Goal: Information Seeking & Learning: Learn about a topic

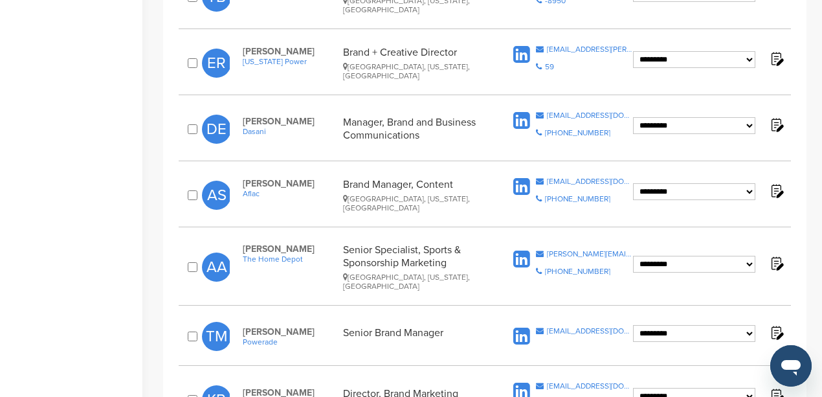
scroll to position [1035, 0]
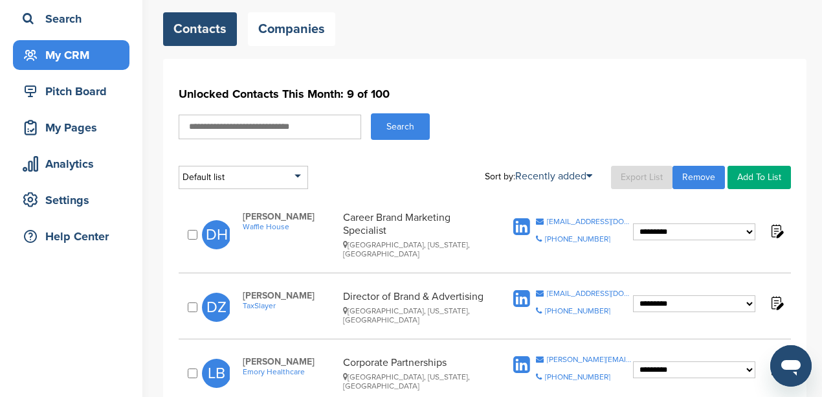
scroll to position [86, 0]
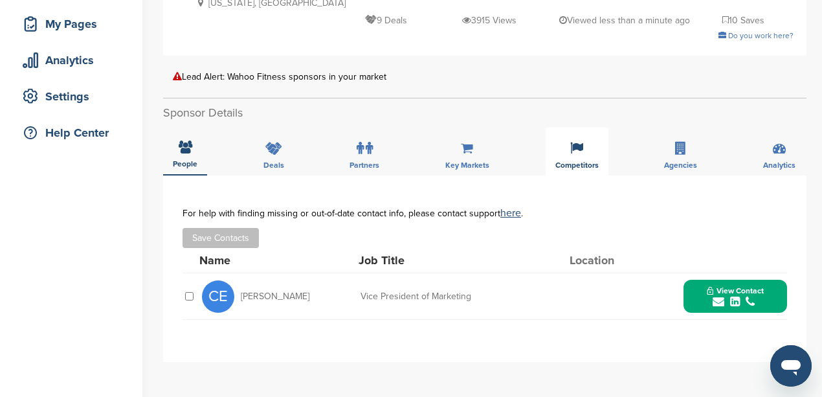
scroll to position [216, 0]
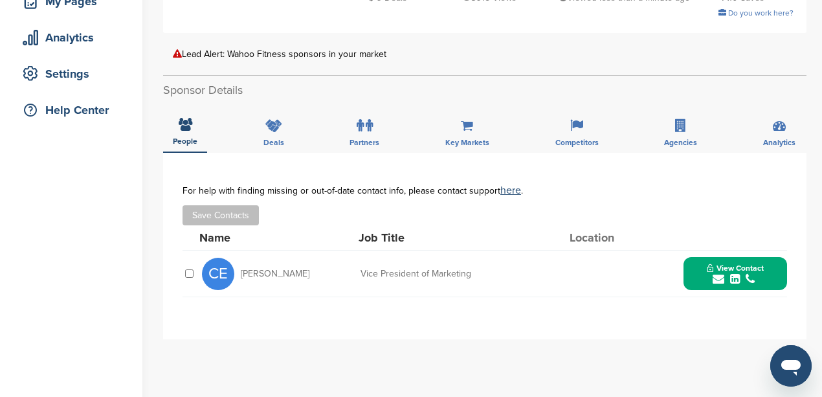
click at [720, 282] on icon "submit" at bounding box center [719, 279] width 12 height 12
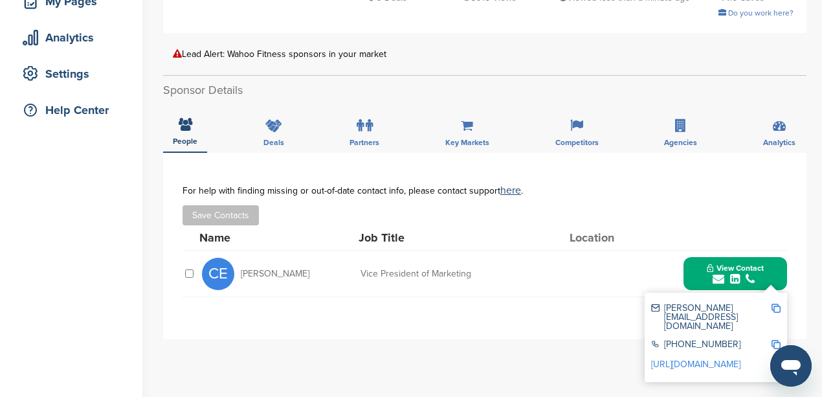
click at [775, 309] on img at bounding box center [775, 308] width 9 height 9
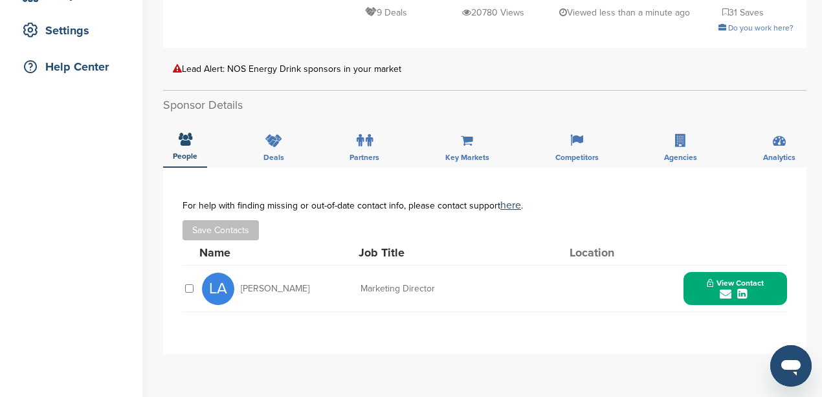
scroll to position [302, 0]
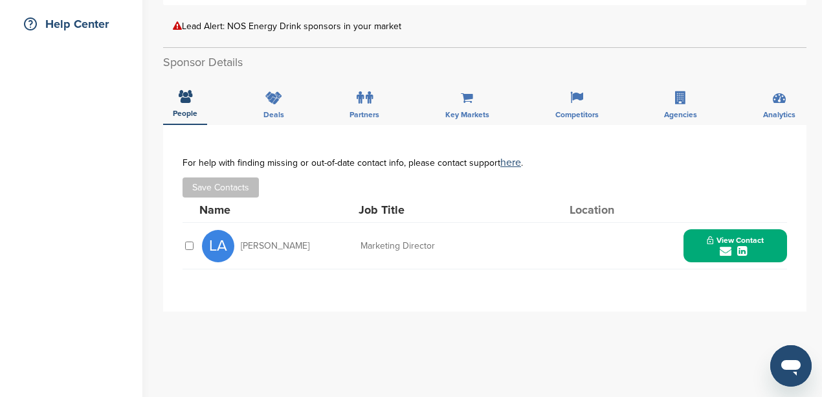
click at [724, 250] on icon "submit" at bounding box center [726, 251] width 12 height 12
click at [777, 280] on img at bounding box center [775, 280] width 9 height 9
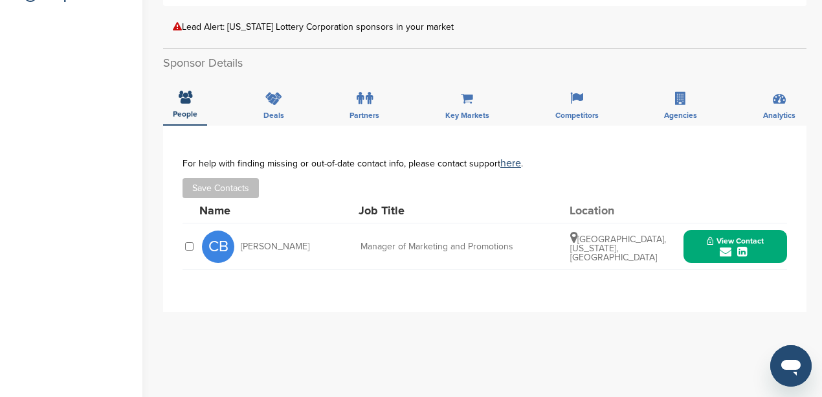
scroll to position [345, 0]
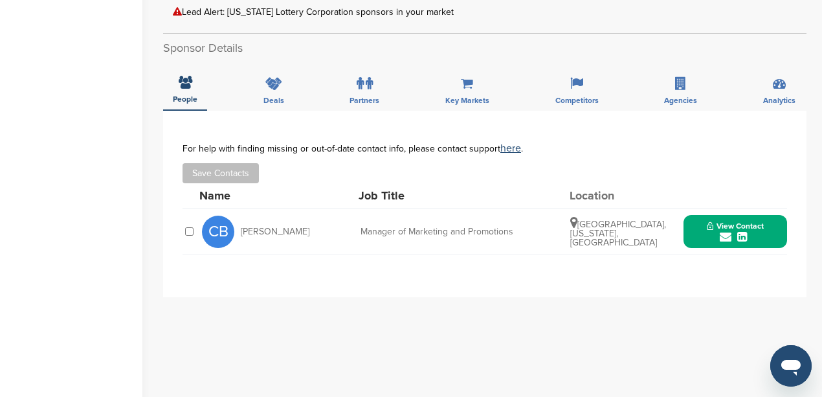
click at [720, 238] on icon "submit" at bounding box center [726, 237] width 12 height 12
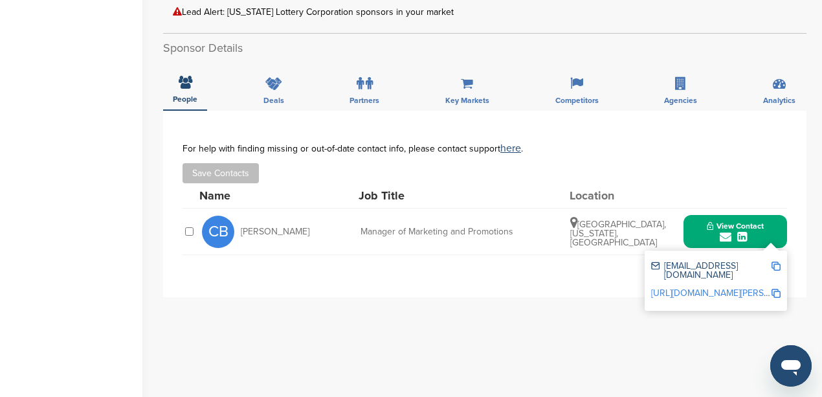
click at [779, 267] on img at bounding box center [775, 265] width 9 height 9
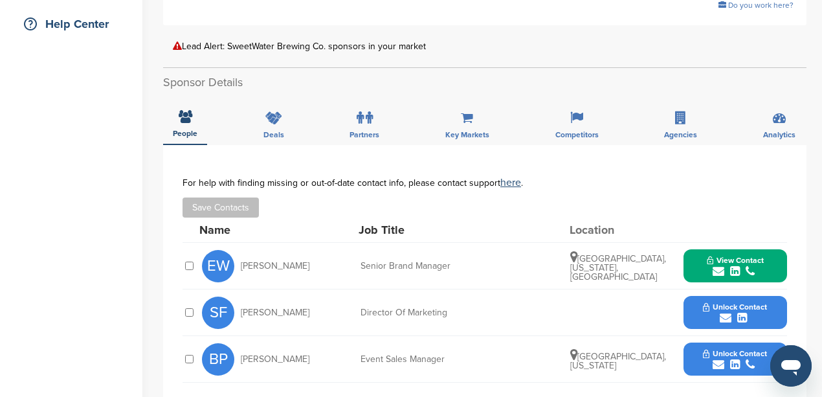
scroll to position [345, 0]
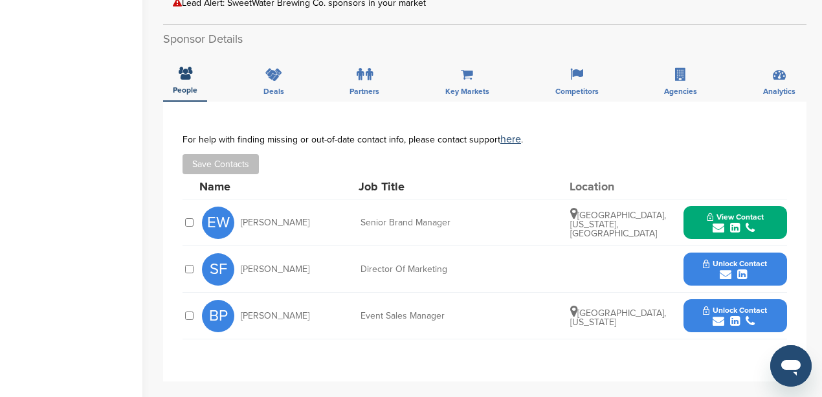
click at [726, 269] on icon "submit" at bounding box center [726, 275] width 12 height 12
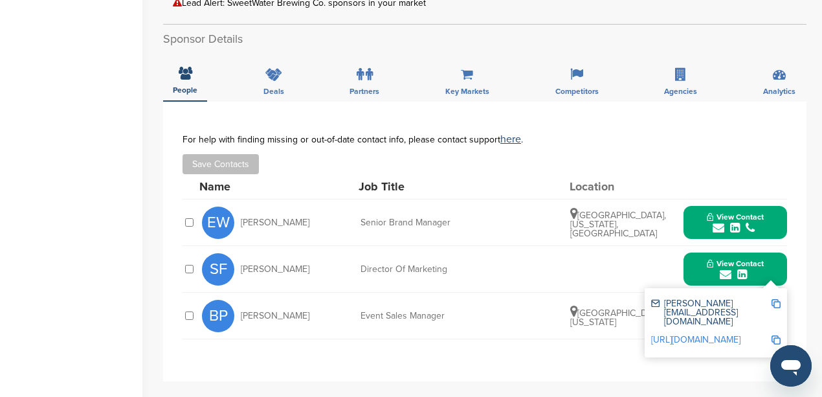
click at [779, 299] on img at bounding box center [775, 303] width 9 height 9
click at [582, 352] on div "**********" at bounding box center [484, 242] width 643 height 280
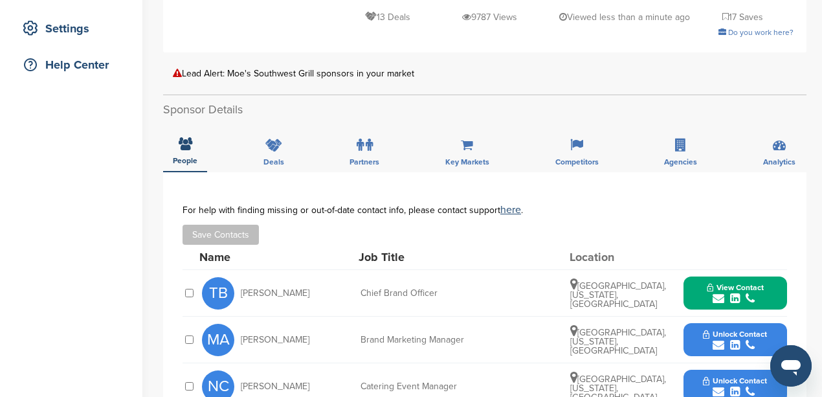
scroll to position [302, 0]
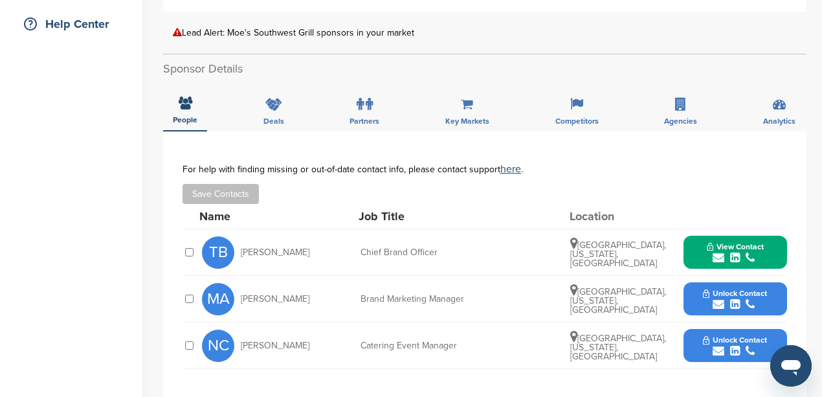
click at [720, 298] on icon "submit" at bounding box center [719, 304] width 12 height 12
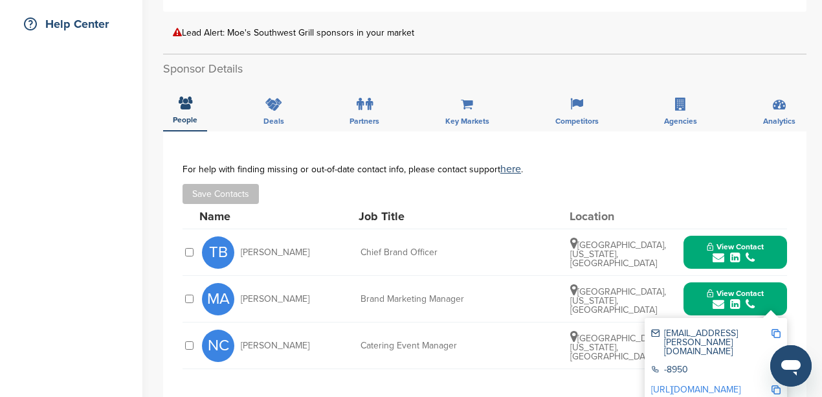
click at [777, 329] on img at bounding box center [775, 333] width 9 height 9
click at [790, 171] on div "**********" at bounding box center [484, 271] width 643 height 280
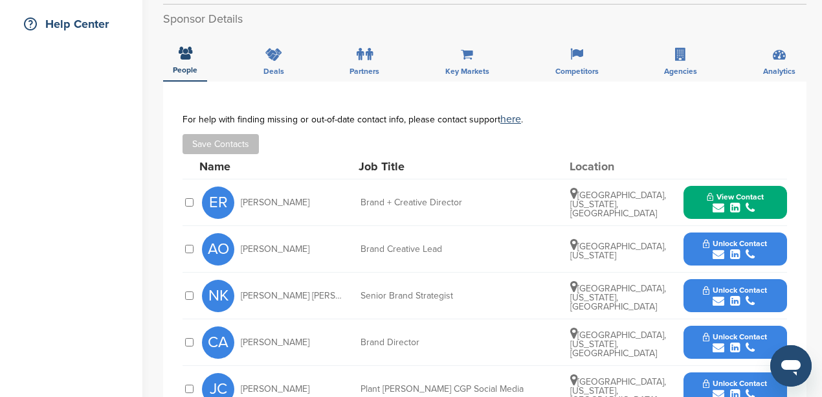
scroll to position [345, 0]
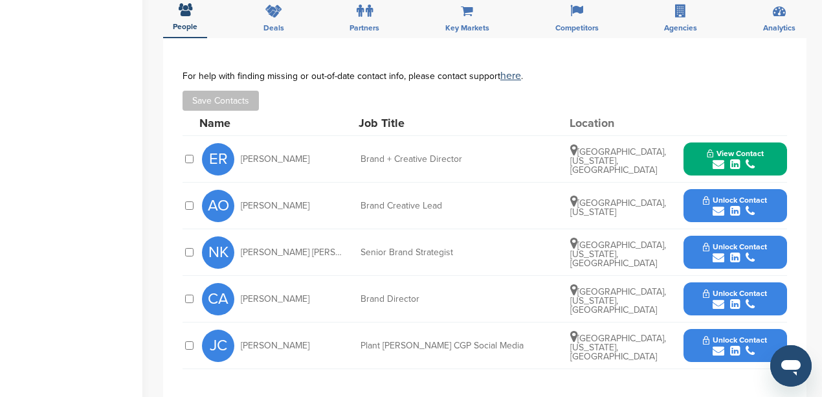
click at [716, 252] on icon "submit" at bounding box center [719, 258] width 12 height 12
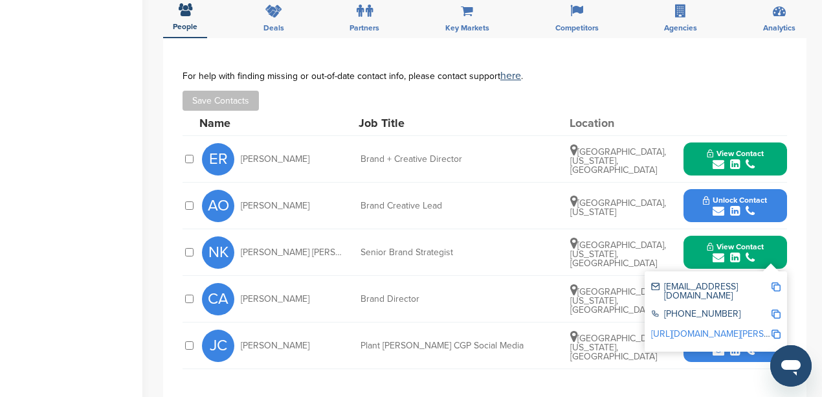
click at [775, 282] on img at bounding box center [775, 286] width 9 height 9
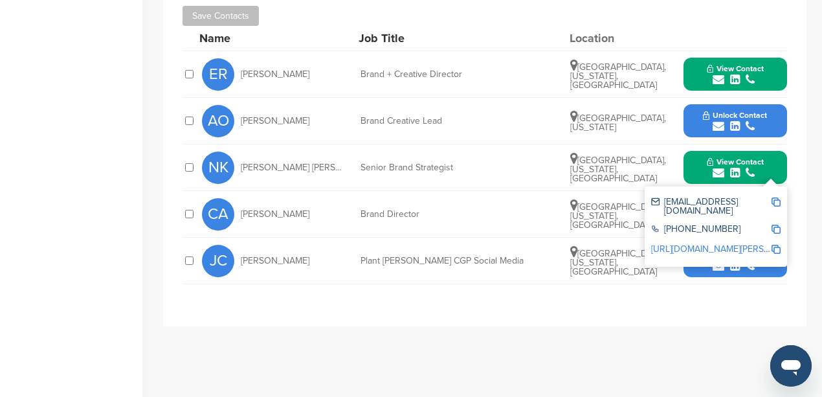
scroll to position [431, 0]
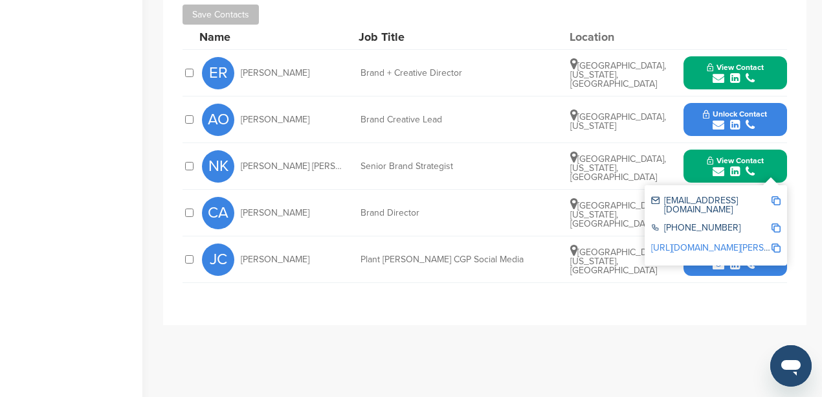
click at [542, 280] on div "**********" at bounding box center [484, 138] width 604 height 308
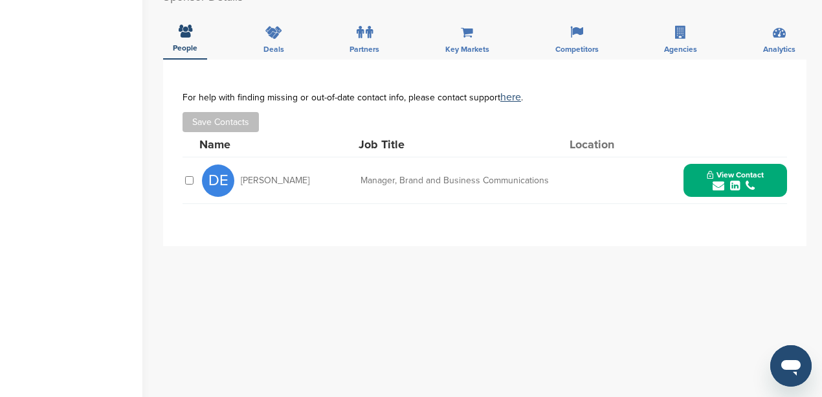
scroll to position [388, 0]
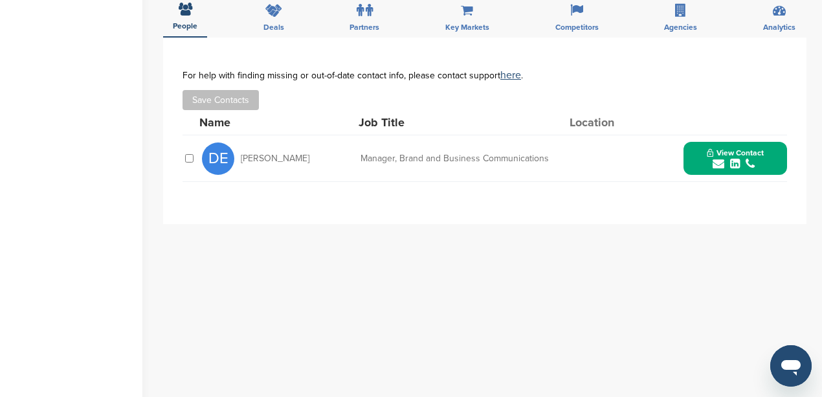
click at [713, 162] on icon "submit" at bounding box center [719, 164] width 12 height 12
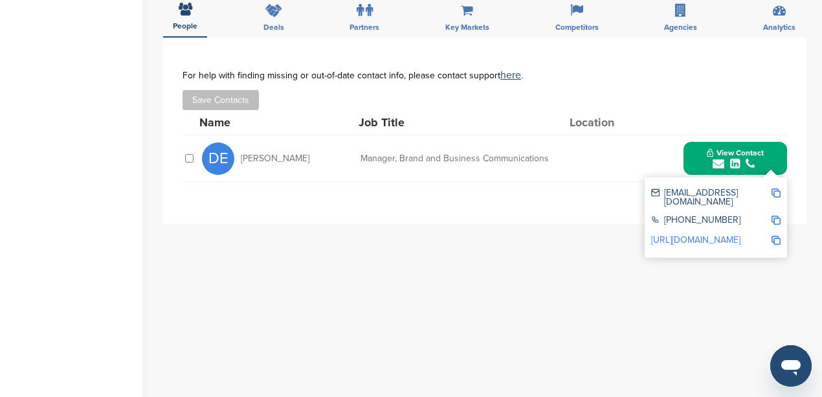
click at [775, 193] on img at bounding box center [775, 192] width 9 height 9
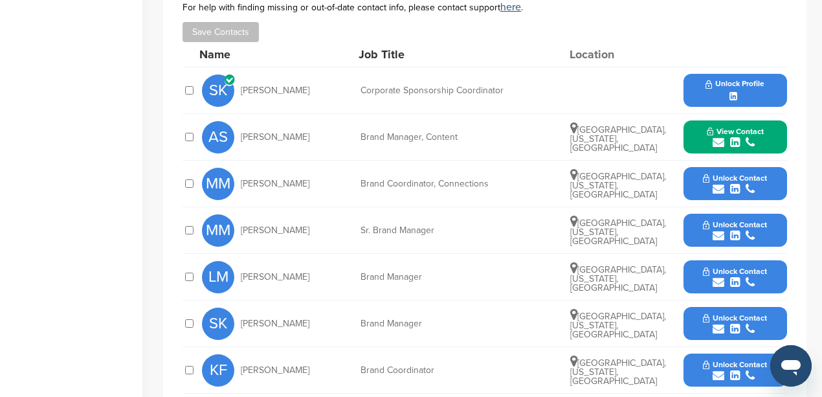
scroll to position [604, 0]
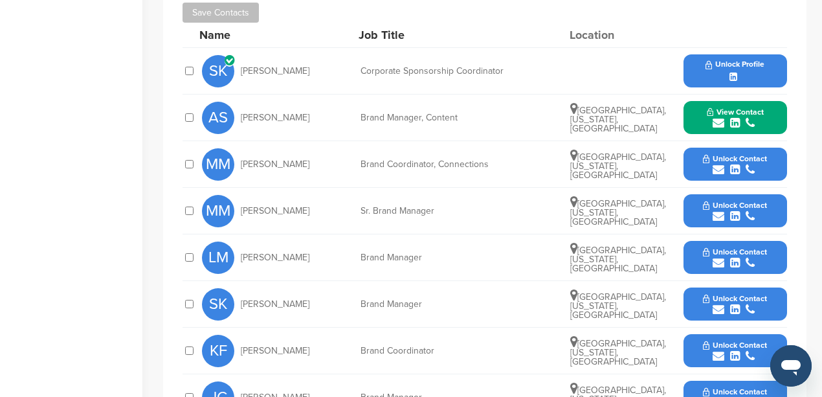
click at [718, 210] on icon "submit" at bounding box center [719, 216] width 12 height 12
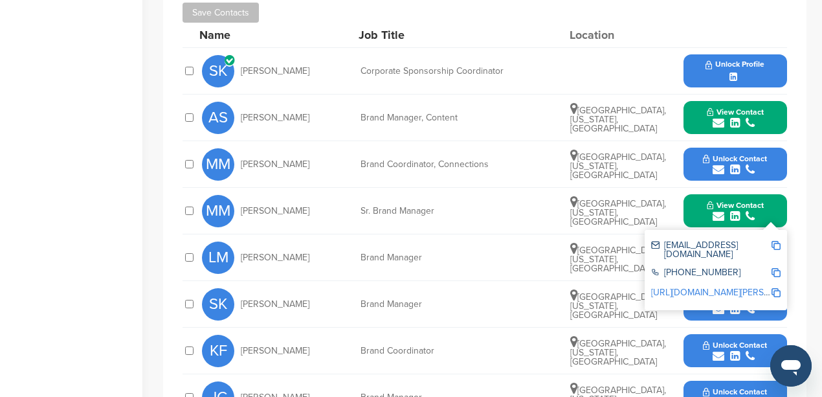
click at [775, 241] on img at bounding box center [775, 245] width 9 height 9
click at [113, 163] on div "Home Search My CRM Pitch Board My Pages Analytics Settings Help Center" at bounding box center [71, 60] width 142 height 1241
click at [793, 195] on div "**********" at bounding box center [484, 253] width 643 height 606
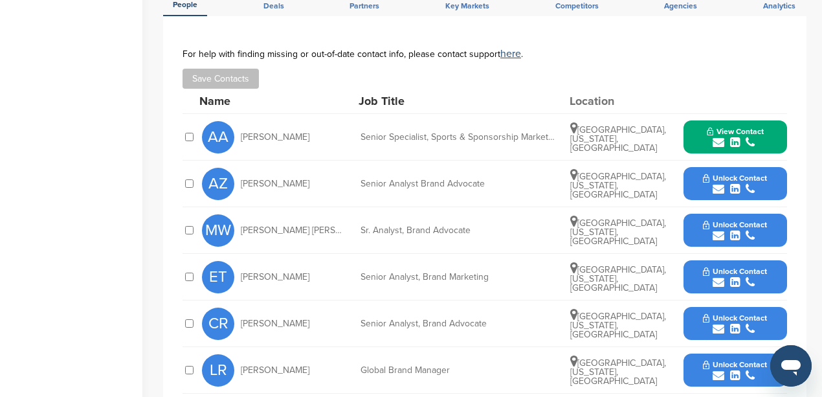
scroll to position [474, 0]
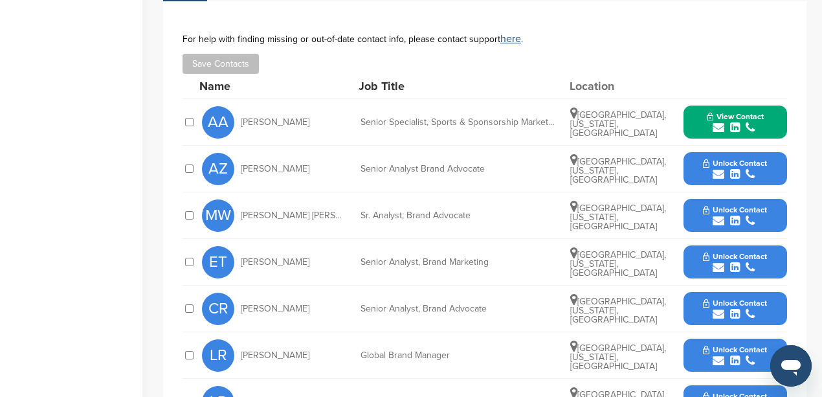
click at [716, 261] on icon "submit" at bounding box center [719, 267] width 12 height 12
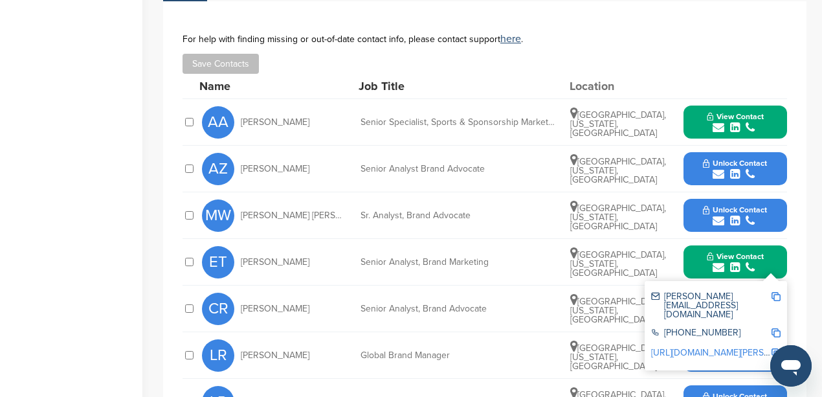
click at [773, 292] on img at bounding box center [775, 296] width 9 height 9
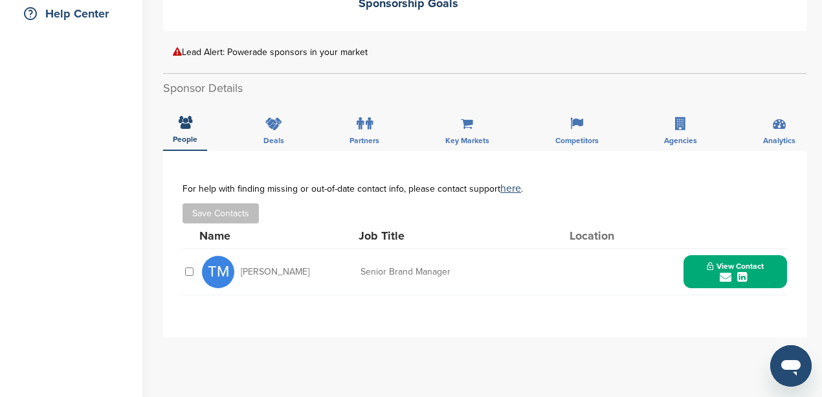
scroll to position [345, 0]
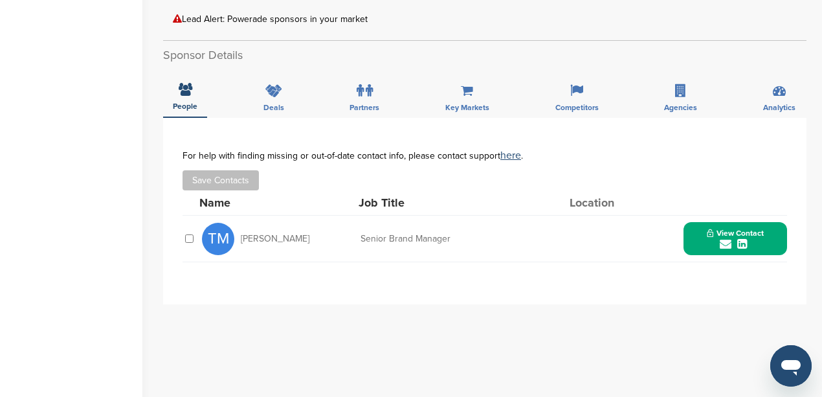
click at [726, 242] on icon "submit" at bounding box center [726, 244] width 12 height 12
click at [776, 272] on img at bounding box center [775, 273] width 9 height 9
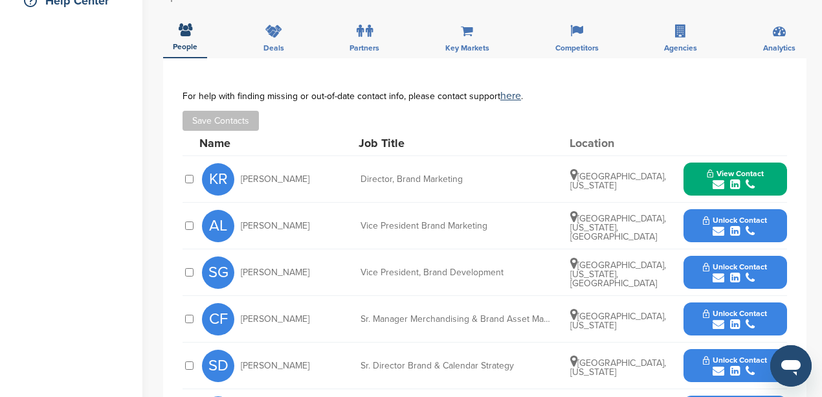
scroll to position [345, 0]
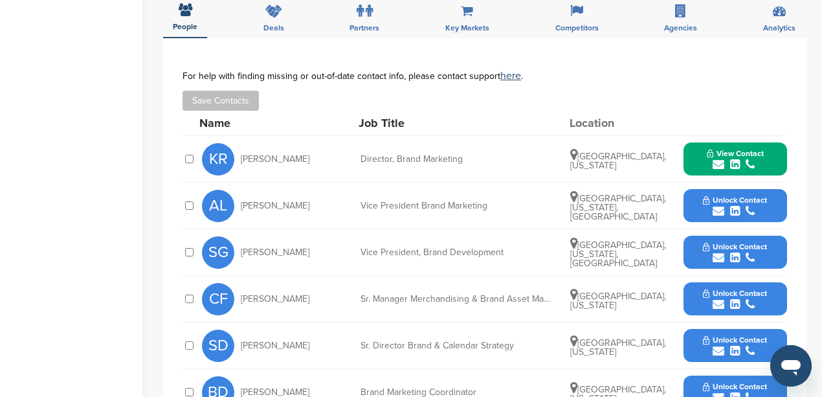
click at [719, 211] on icon "submit" at bounding box center [719, 211] width 12 height 12
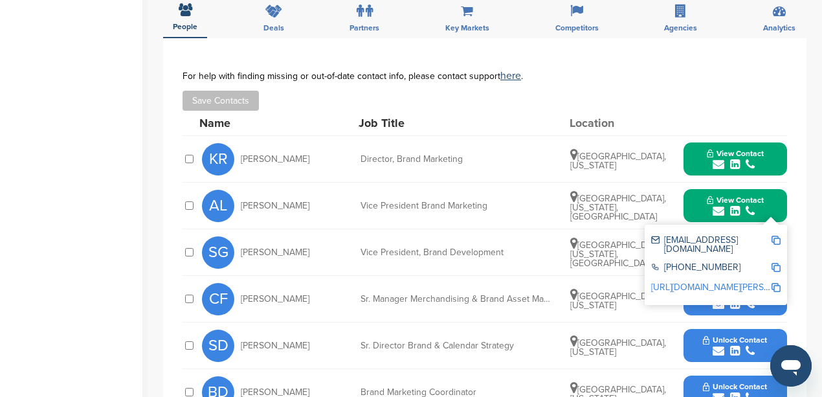
click at [778, 239] on img at bounding box center [775, 240] width 9 height 9
click at [801, 190] on div "**********" at bounding box center [484, 317] width 643 height 559
click at [768, 217] on button "View Contact" at bounding box center [735, 205] width 88 height 39
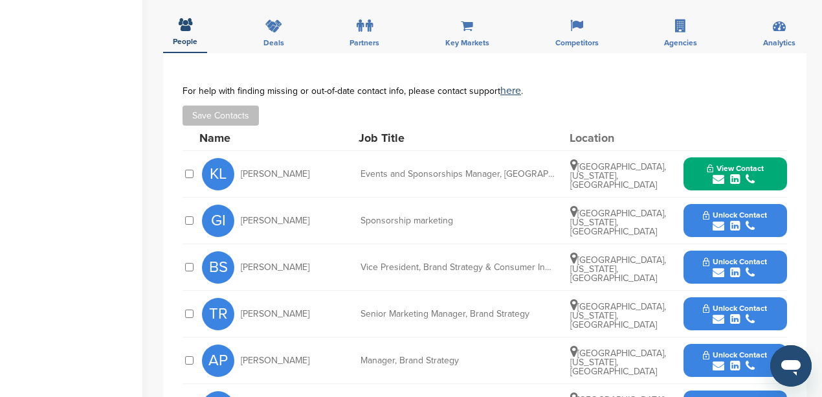
scroll to position [560, 0]
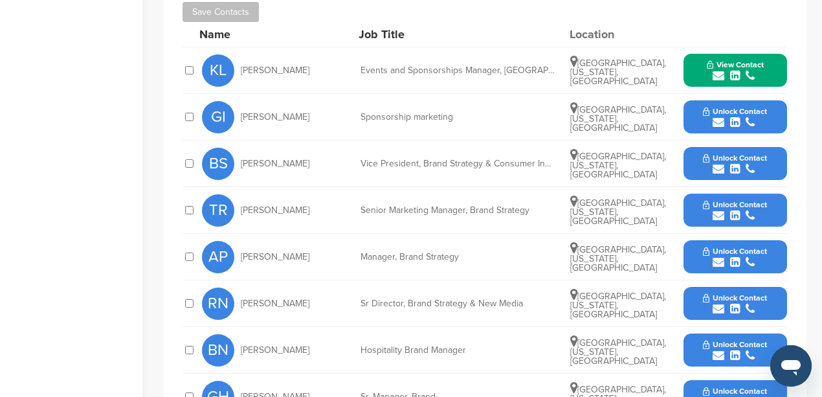
click at [713, 256] on icon "submit" at bounding box center [719, 262] width 12 height 12
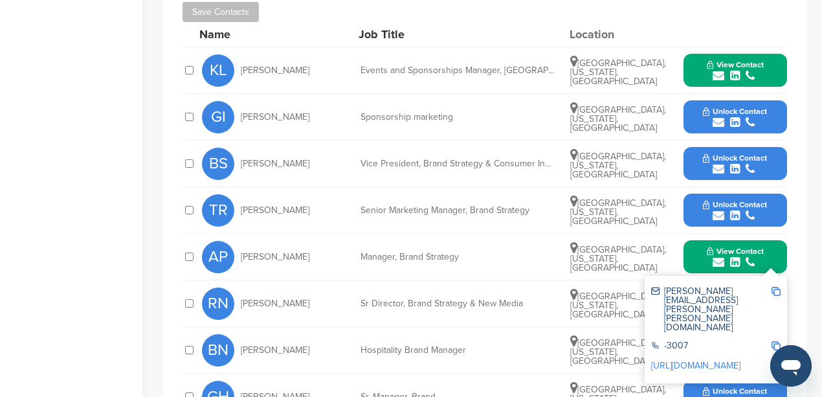
click at [775, 287] on img at bounding box center [775, 291] width 9 height 9
click at [798, 192] on div "**********" at bounding box center [484, 253] width 643 height 606
click at [801, 269] on div "**********" at bounding box center [484, 253] width 643 height 606
click at [770, 276] on div "ambica.patel@cox.com -3007 http://www.linkedin.com/in/ambicapatel" at bounding box center [716, 329] width 142 height 107
click at [771, 251] on button "View Contact" at bounding box center [735, 257] width 88 height 39
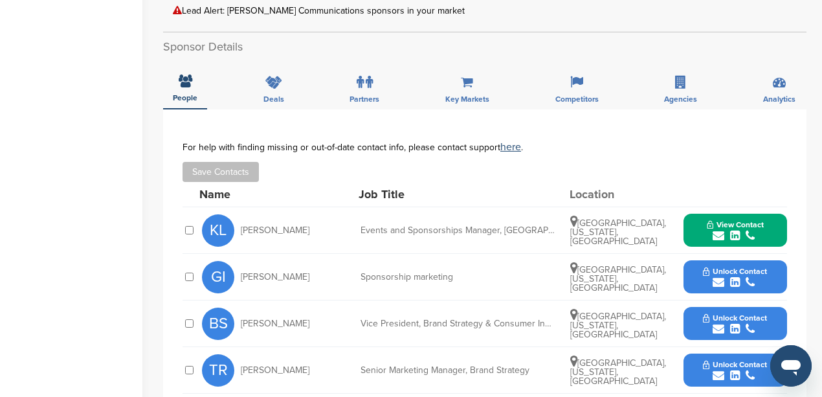
scroll to position [388, 0]
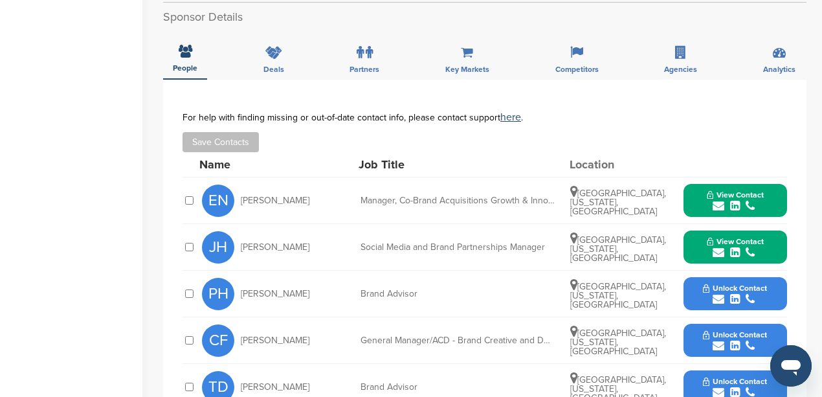
scroll to position [431, 0]
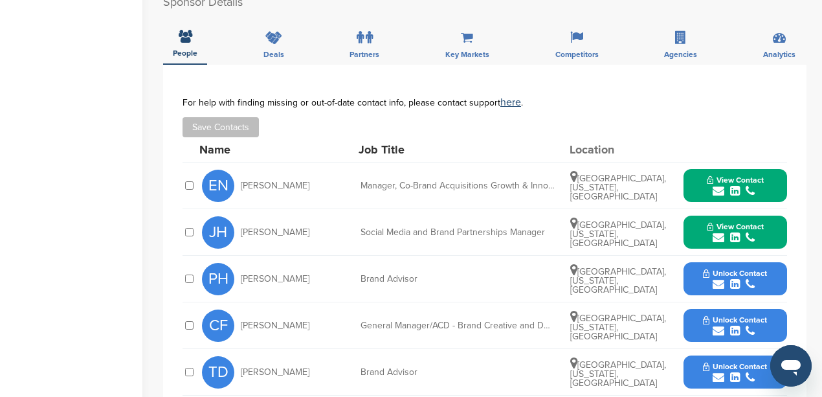
click at [717, 278] on icon "submit" at bounding box center [719, 284] width 12 height 12
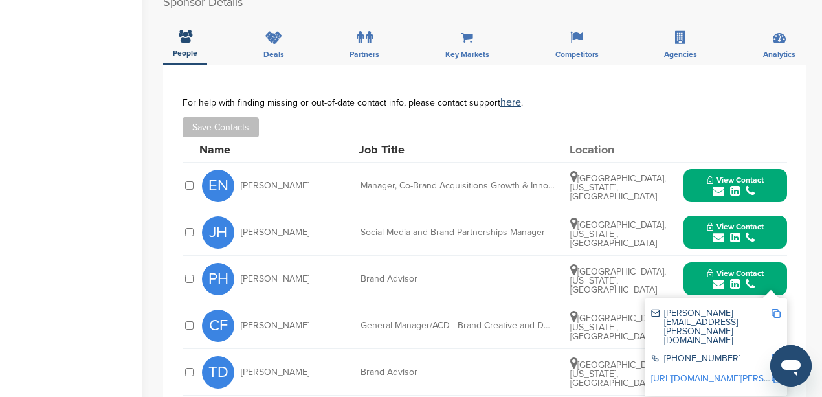
click at [777, 354] on img at bounding box center [775, 358] width 9 height 9
click at [775, 309] on img at bounding box center [775, 313] width 9 height 9
click at [807, 97] on div "You have reached your monthly limit. Please upgrade to access more. Upgrade on …" at bounding box center [492, 204] width 659 height 1183
